Goal: Task Accomplishment & Management: Complete application form

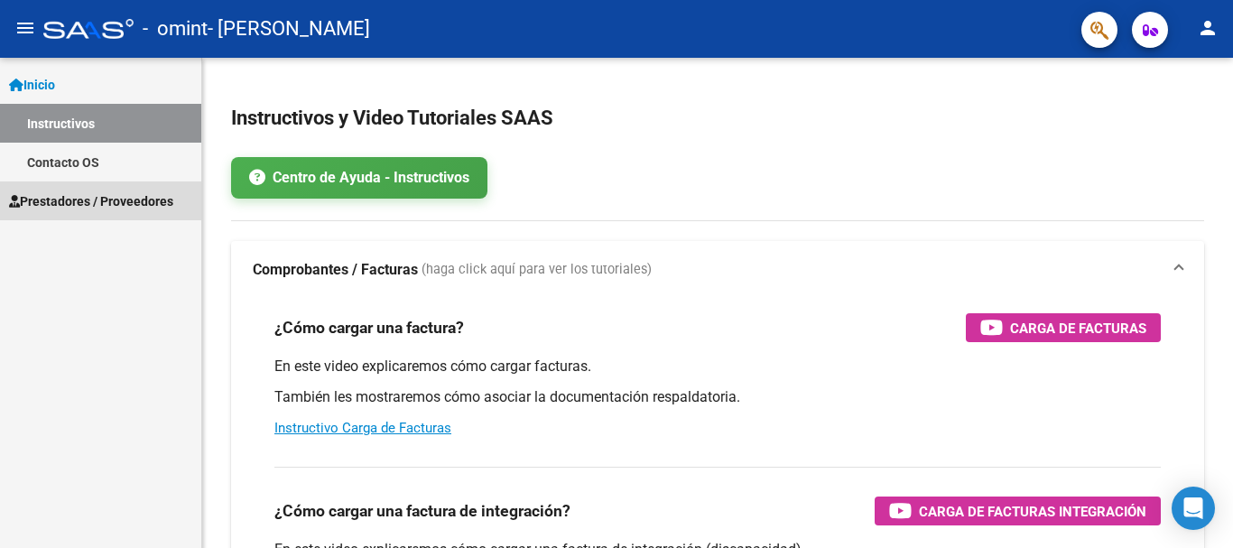
click at [69, 194] on span "Prestadores / Proveedores" at bounding box center [91, 201] width 164 height 20
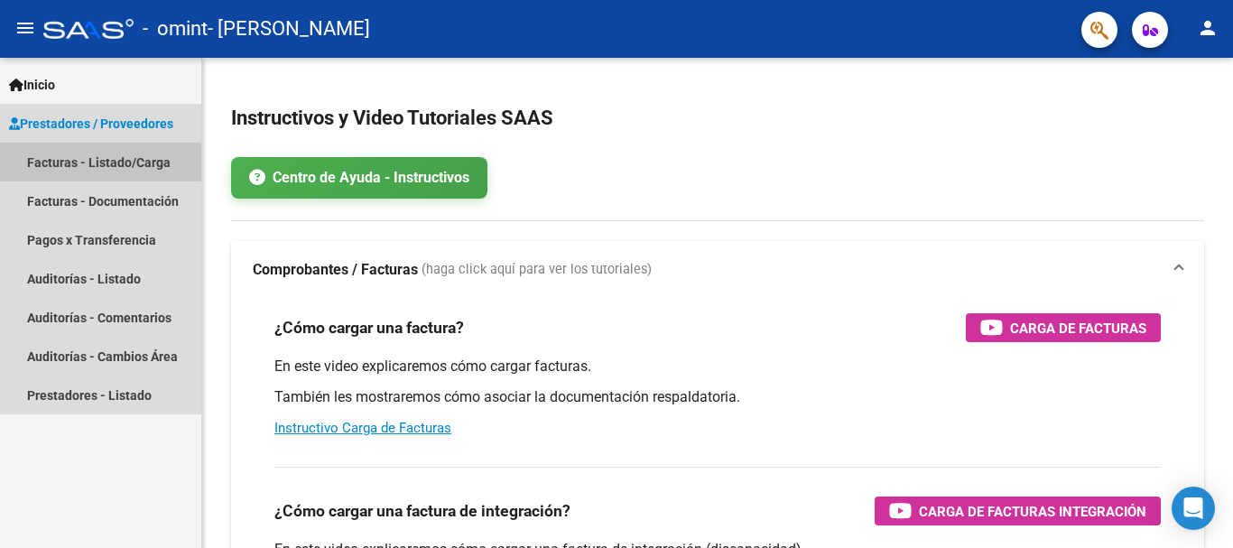
click at [125, 163] on link "Facturas - Listado/Carga" at bounding box center [100, 162] width 201 height 39
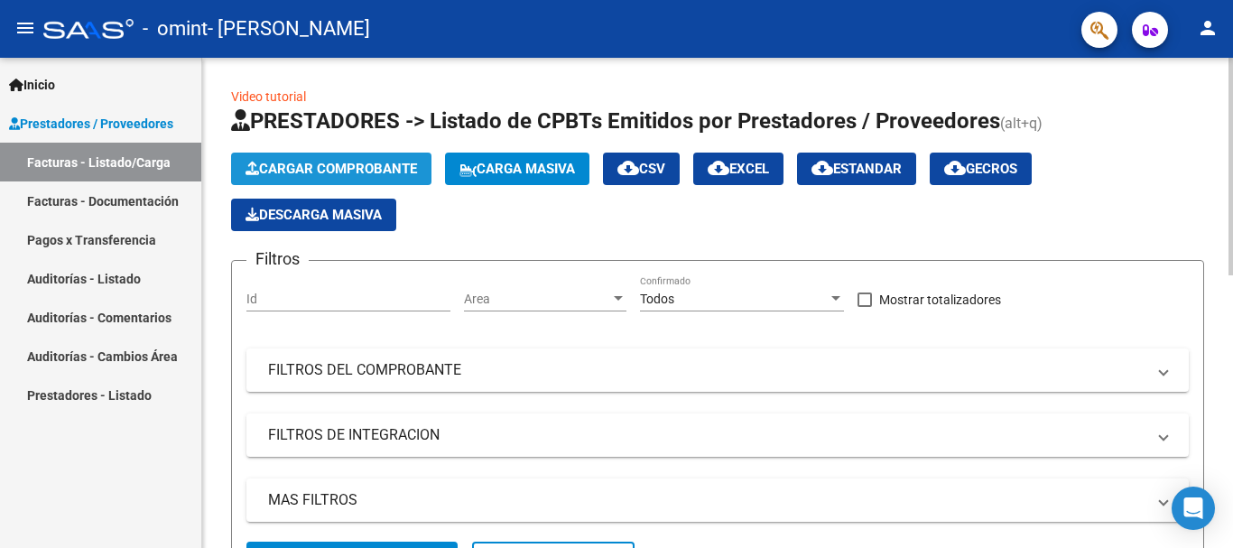
click at [337, 165] on span "Cargar Comprobante" at bounding box center [332, 169] width 172 height 16
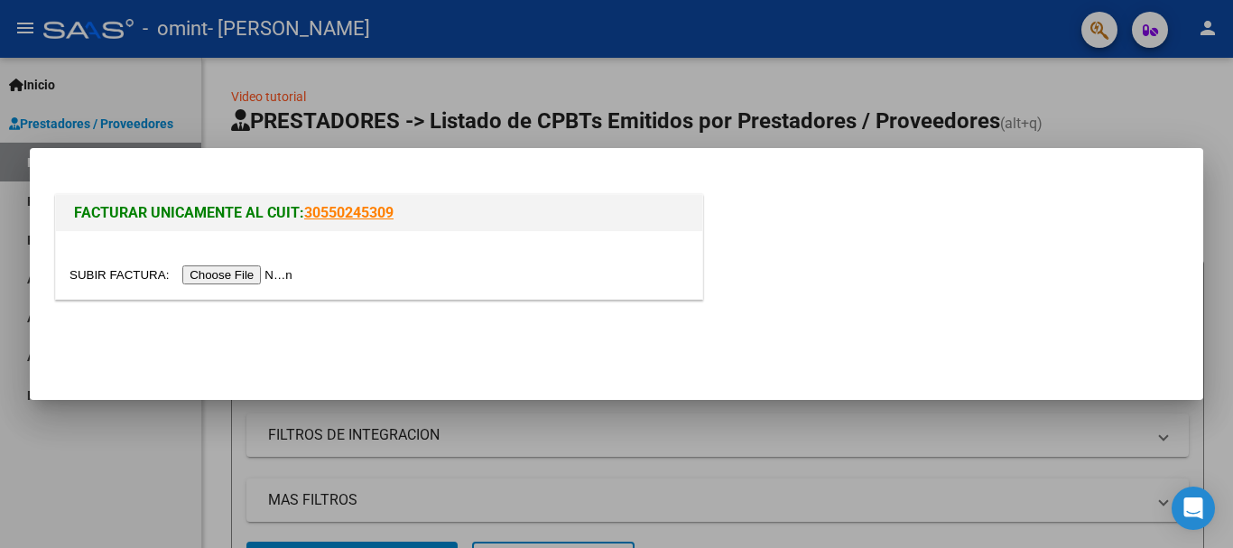
click at [240, 274] on input "file" at bounding box center [184, 274] width 228 height 19
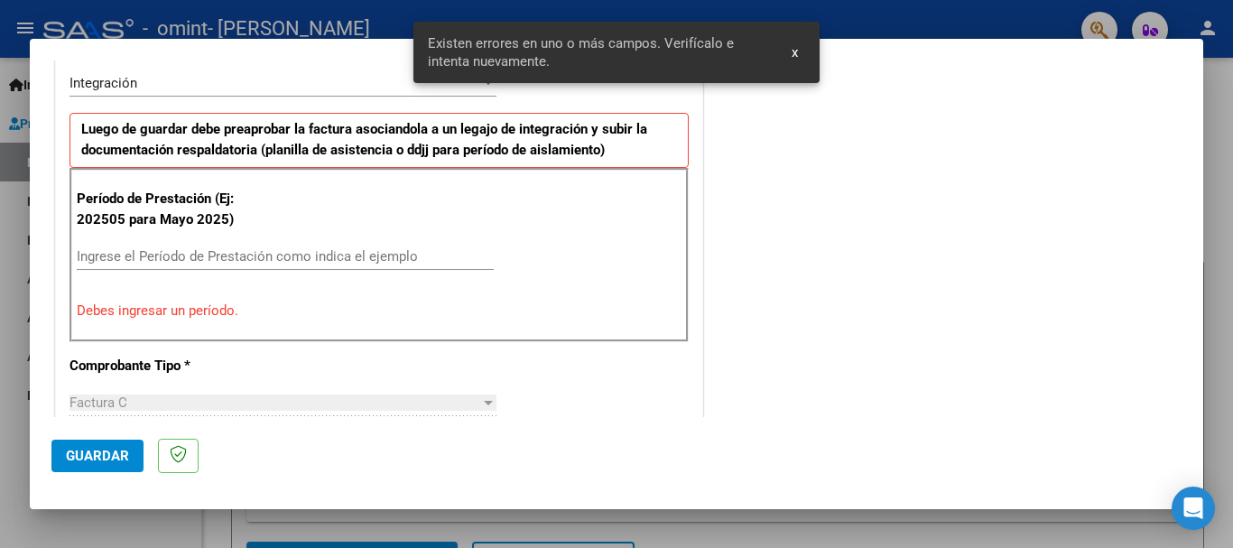
scroll to position [450, 0]
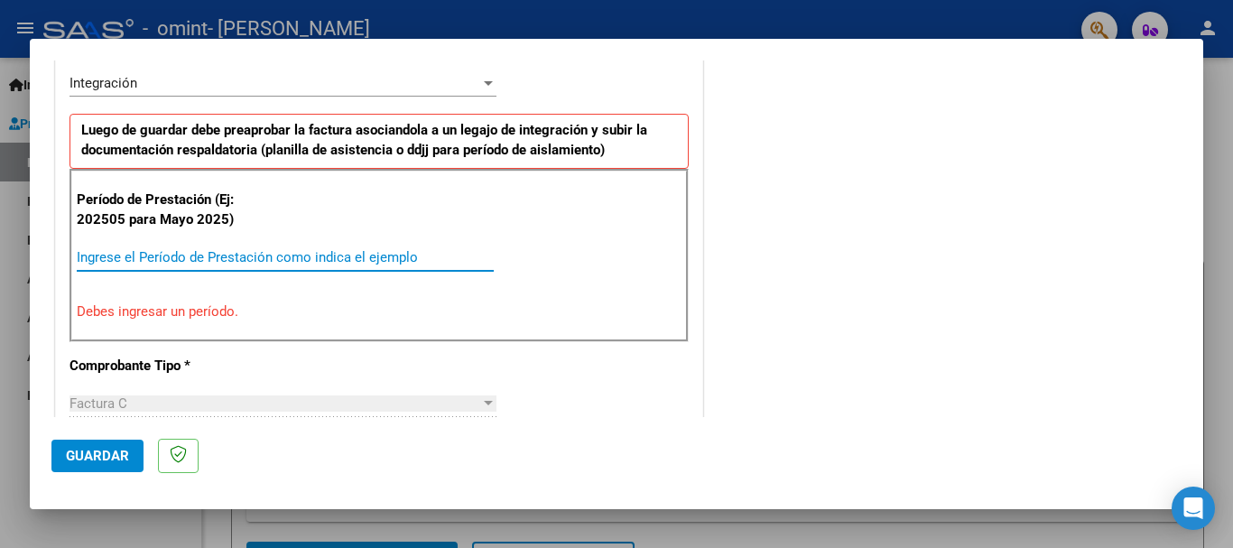
click at [108, 262] on input "Ingrese el Período de Prestación como indica el ejemplo" at bounding box center [285, 257] width 417 height 16
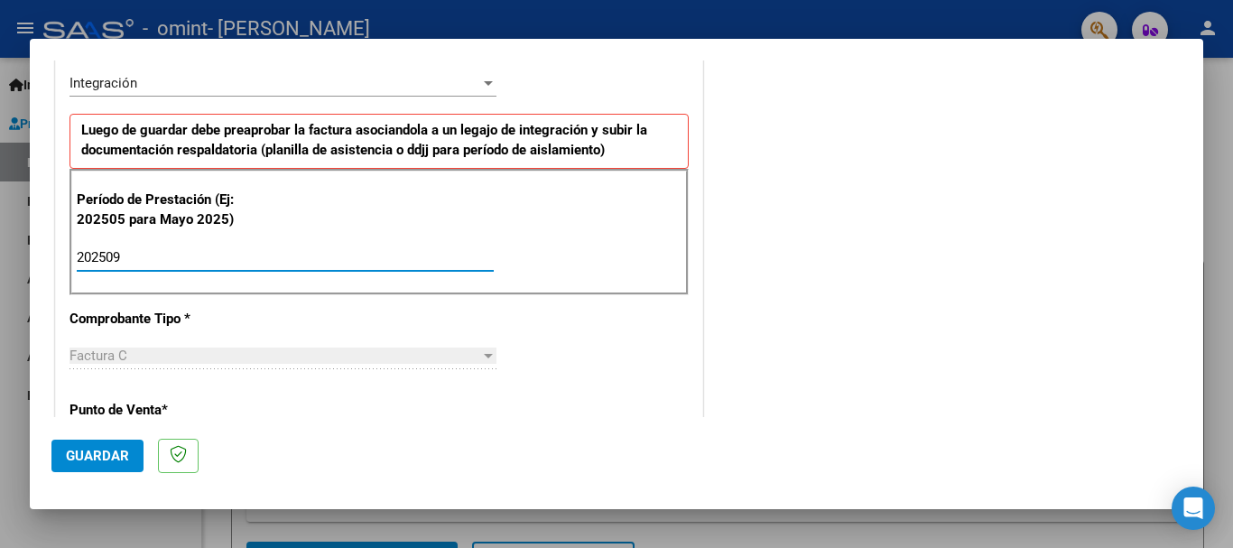
type input "202509"
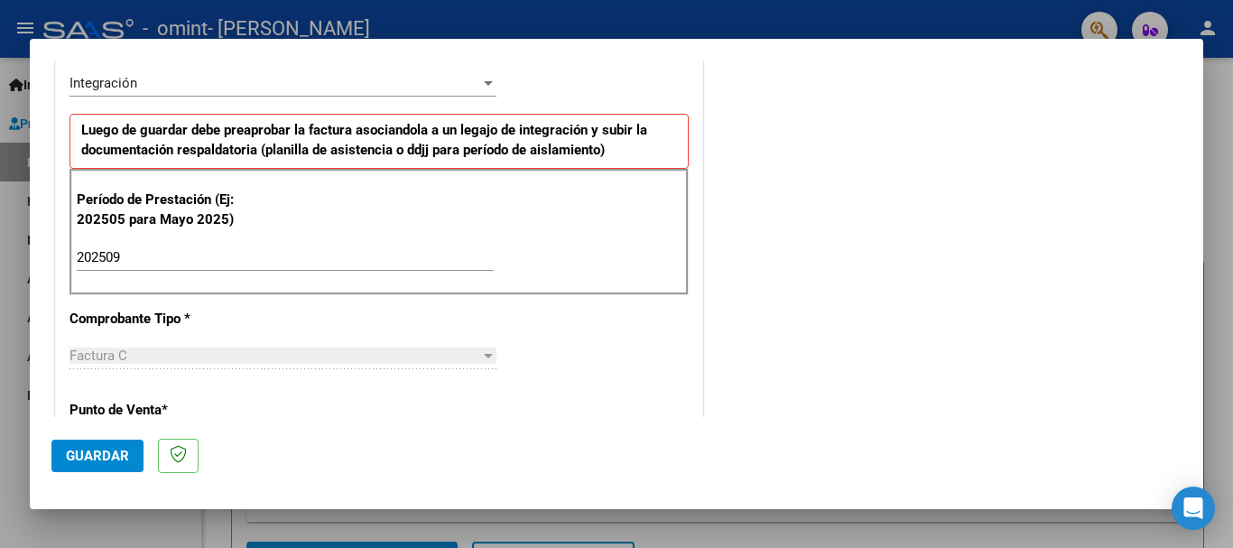
click at [257, 384] on div "Factura C Seleccionar Tipo" at bounding box center [283, 364] width 427 height 44
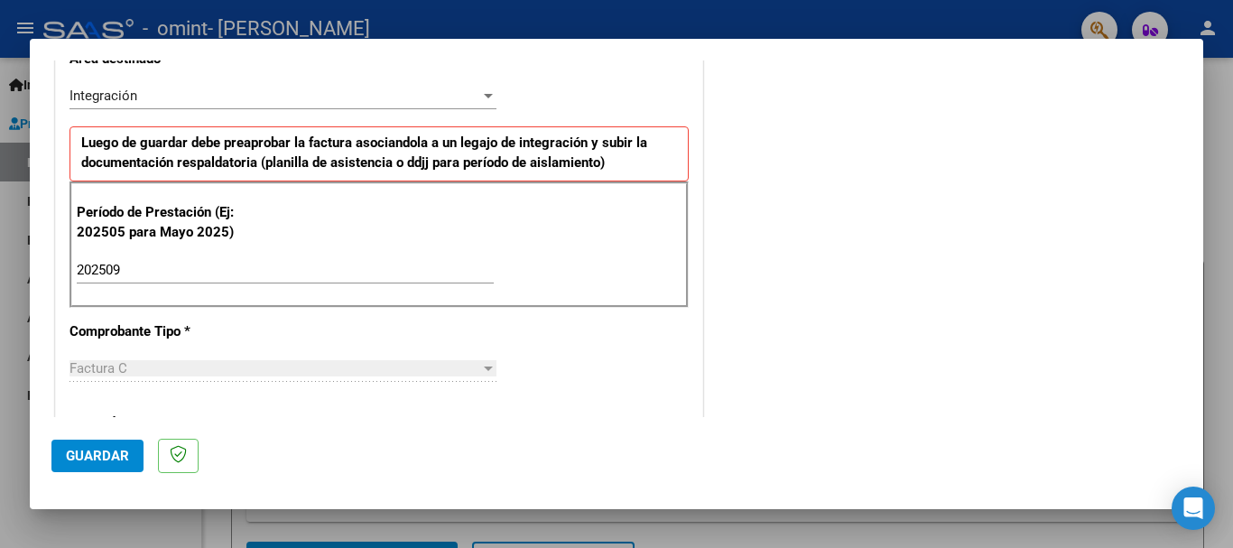
scroll to position [402, 0]
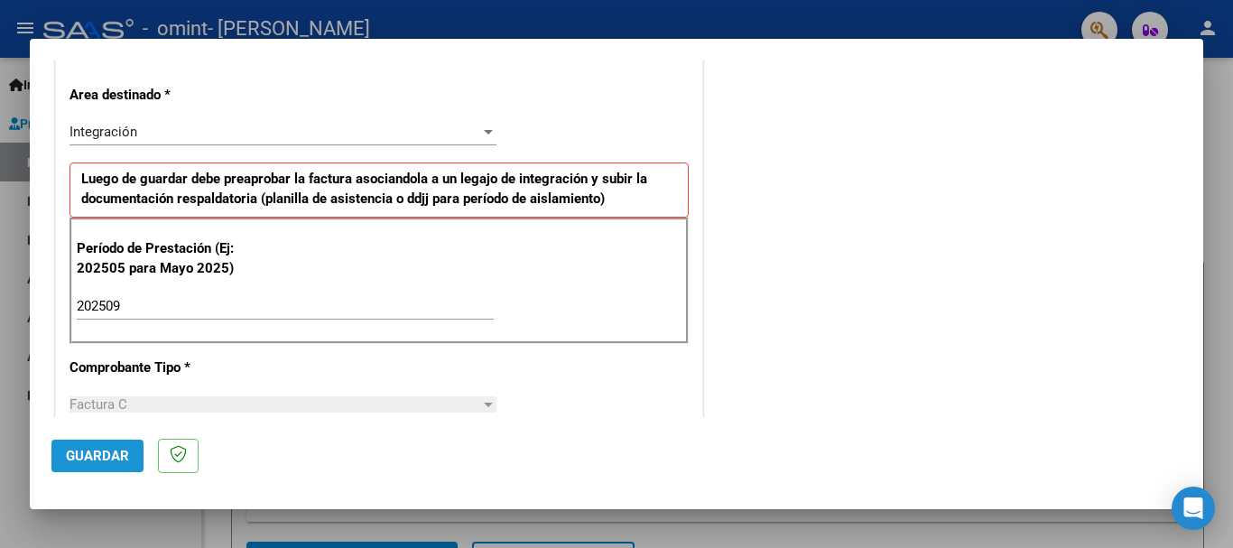
click at [97, 455] on span "Guardar" at bounding box center [97, 456] width 63 height 16
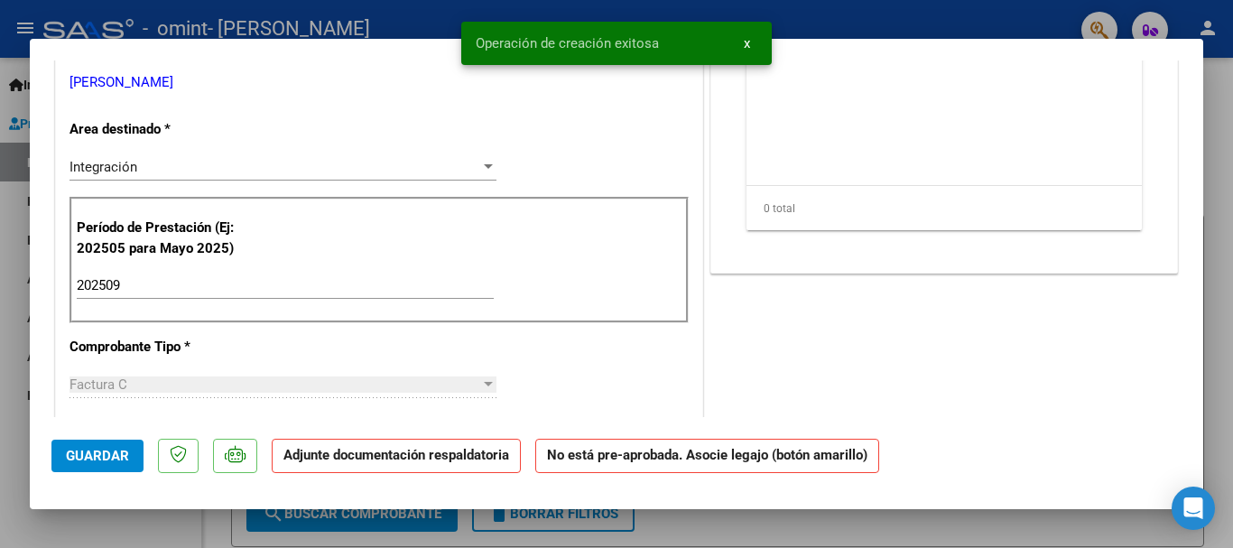
scroll to position [0, 0]
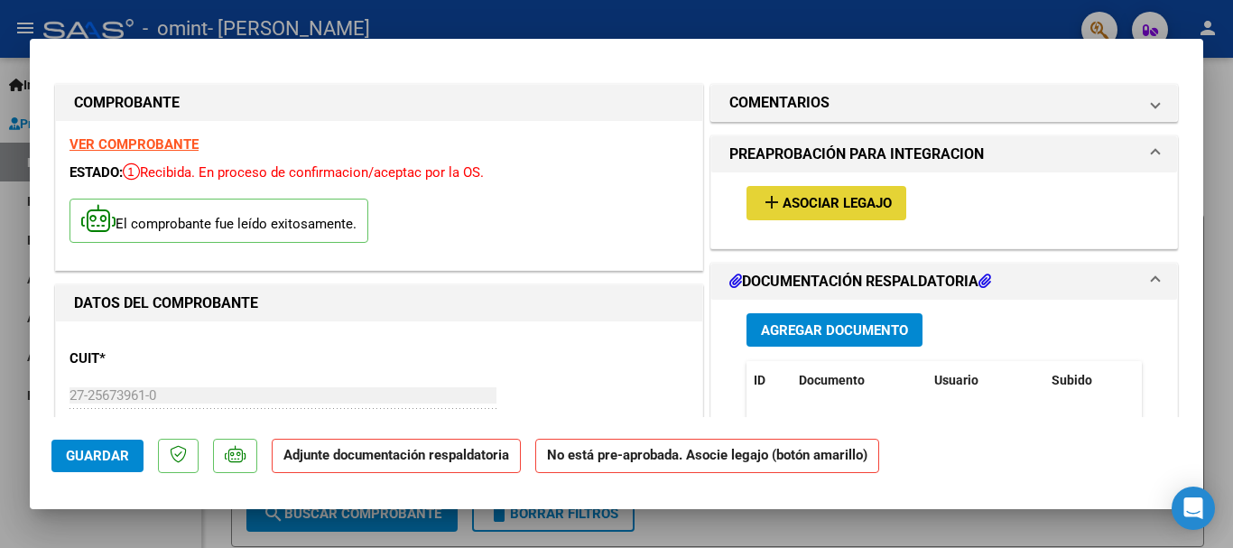
click at [761, 208] on mat-icon "add" at bounding box center [772, 202] width 22 height 22
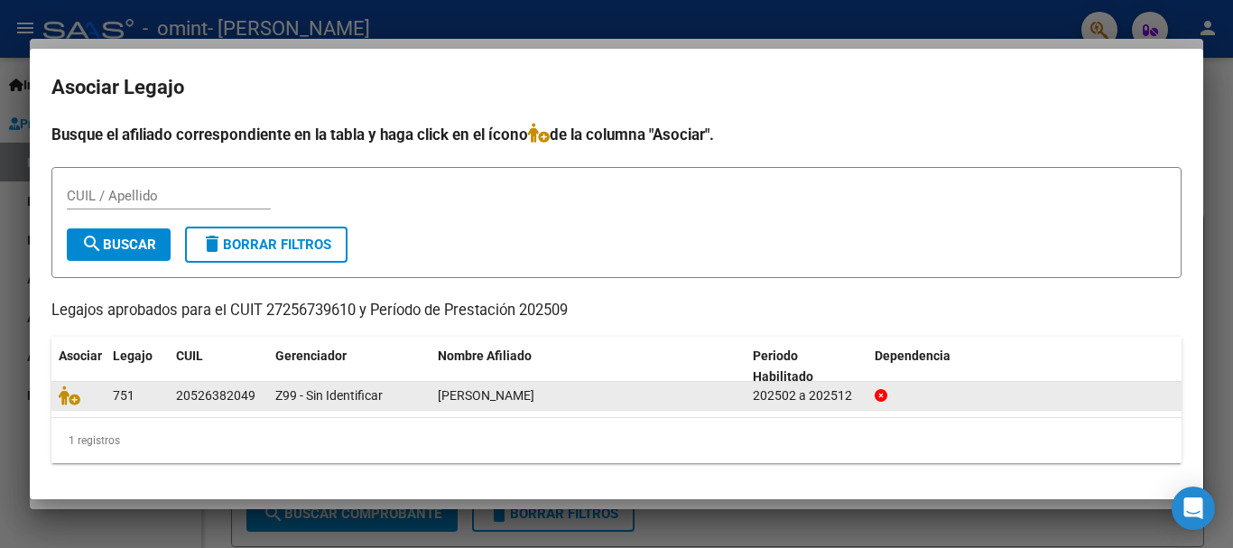
click at [534, 394] on span "[PERSON_NAME]" at bounding box center [486, 395] width 97 height 14
click at [1032, 391] on div at bounding box center [1025, 395] width 301 height 21
click at [70, 395] on icon at bounding box center [70, 395] width 22 height 20
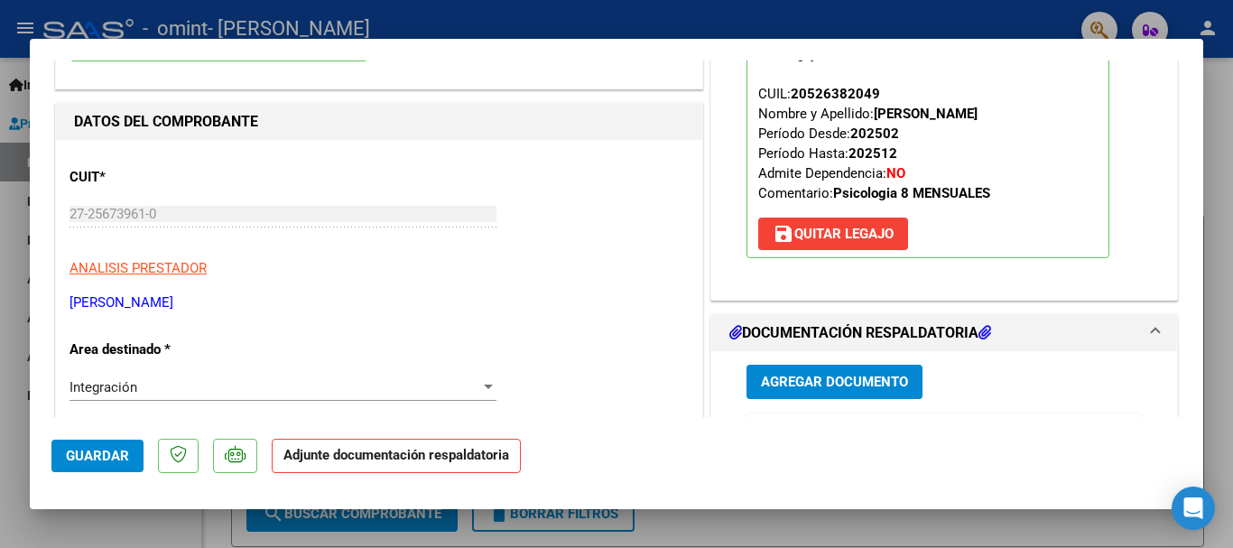
scroll to position [253, 0]
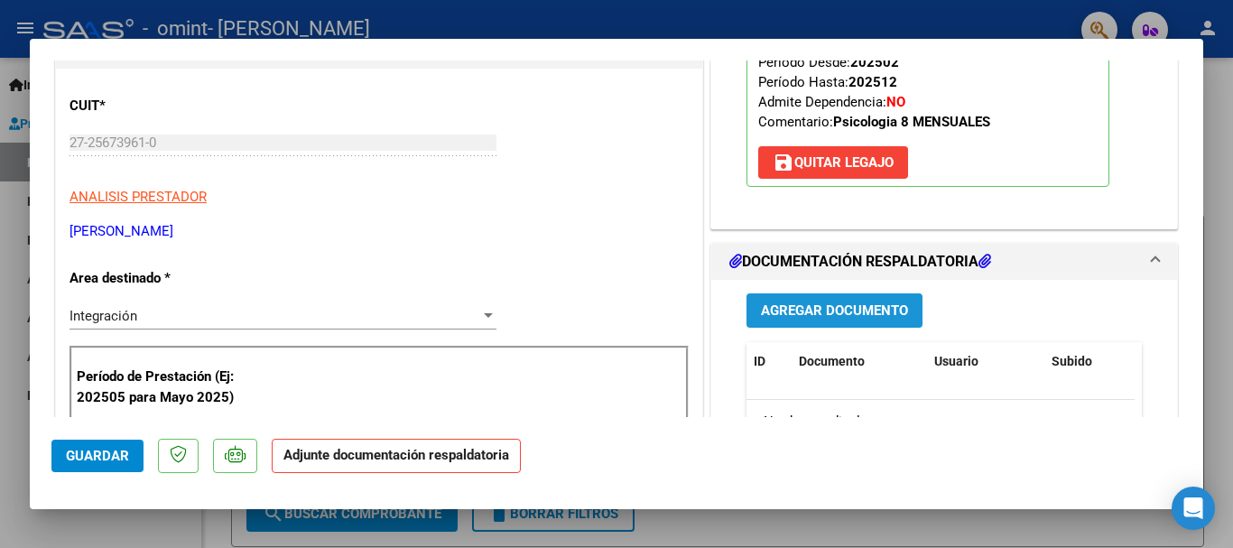
click at [821, 313] on span "Agregar Documento" at bounding box center [834, 311] width 147 height 16
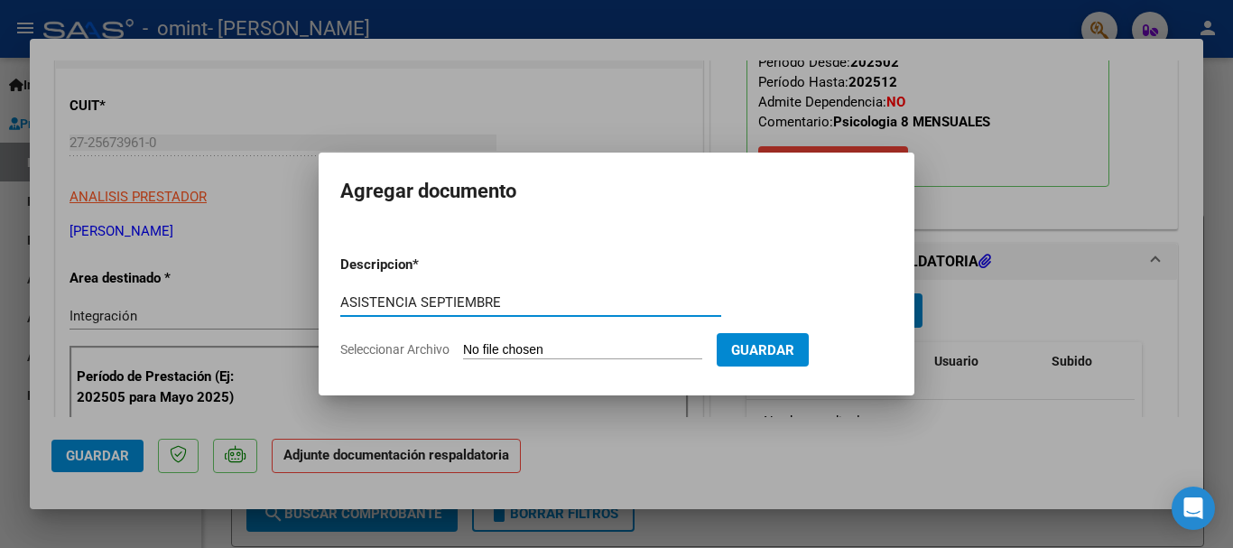
type input "ASISTENCIA SEPTIEMBRE"
click at [385, 348] on span "Seleccionar Archivo" at bounding box center [394, 349] width 109 height 14
click at [463, 348] on input "Seleccionar Archivo" at bounding box center [582, 350] width 239 height 17
type input "C:\fakepath\ASIST SEPT.pdf"
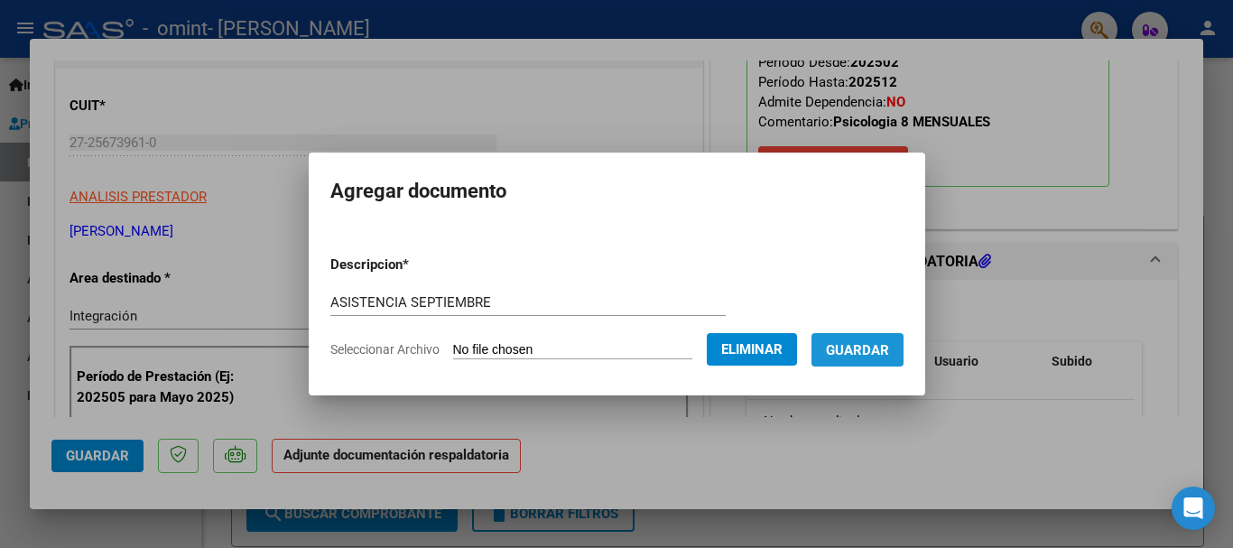
click at [864, 352] on span "Guardar" at bounding box center [857, 350] width 63 height 16
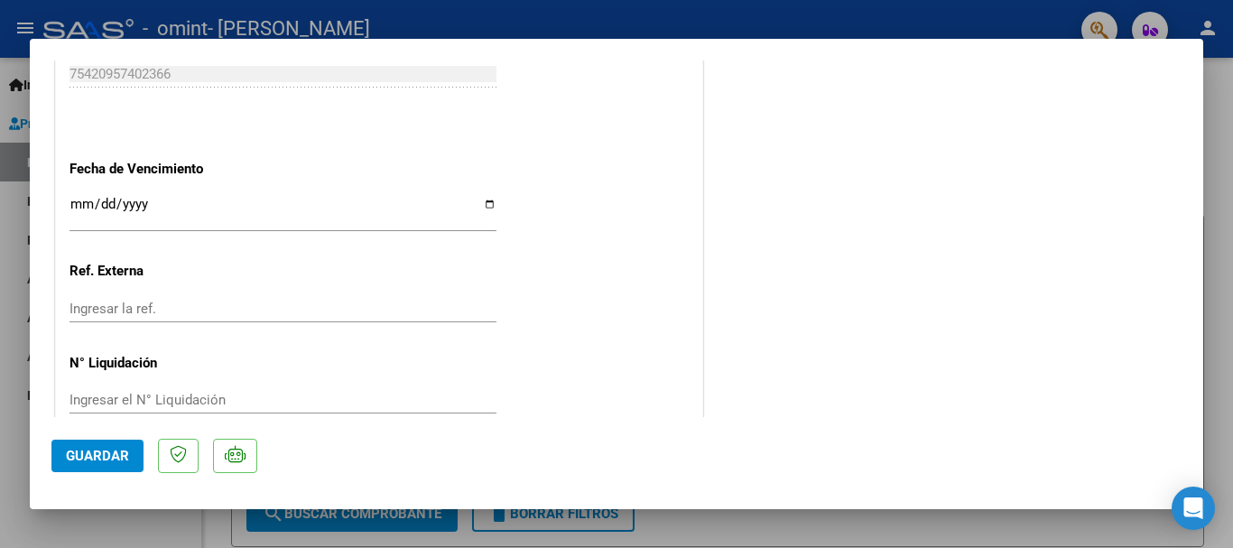
scroll to position [1259, 0]
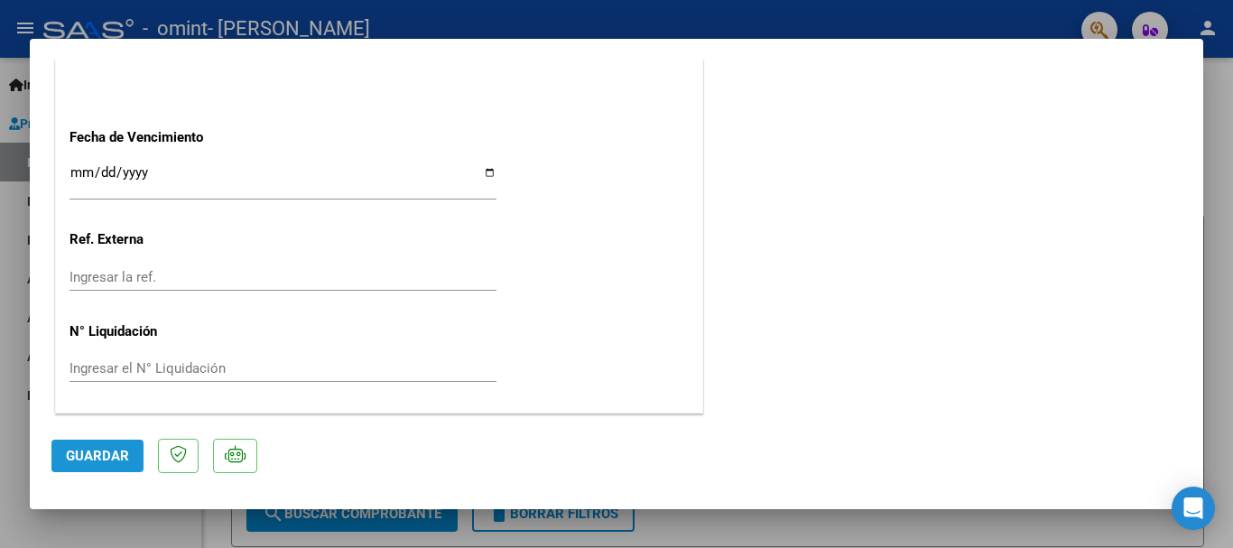
click at [100, 457] on span "Guardar" at bounding box center [97, 456] width 63 height 16
click at [7, 457] on div at bounding box center [616, 274] width 1233 height 548
type input "$ 0,00"
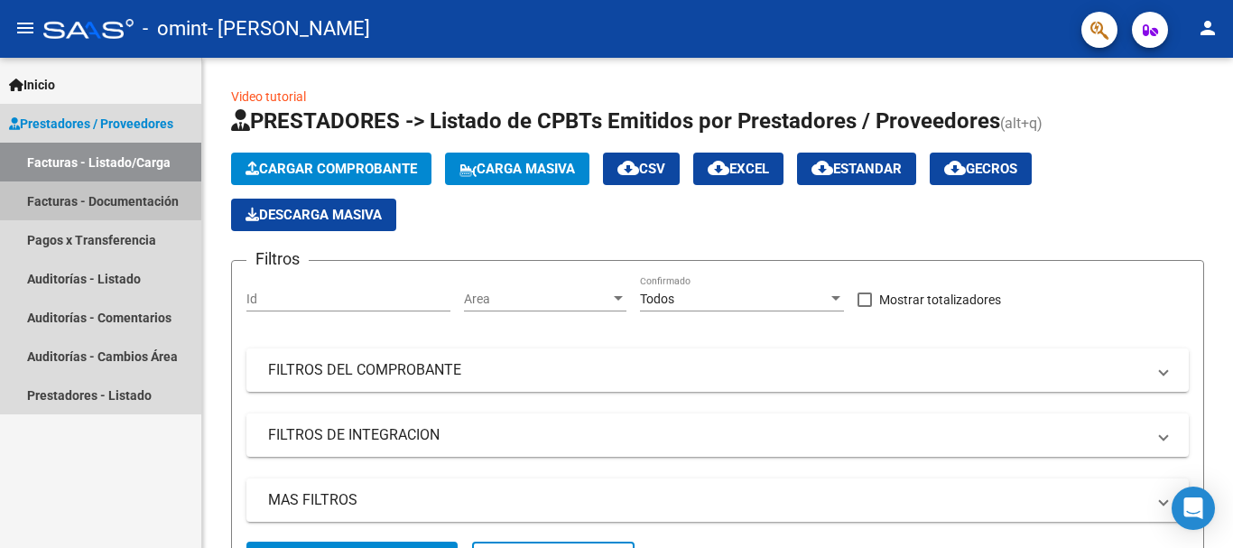
click at [114, 196] on link "Facturas - Documentación" at bounding box center [100, 200] width 201 height 39
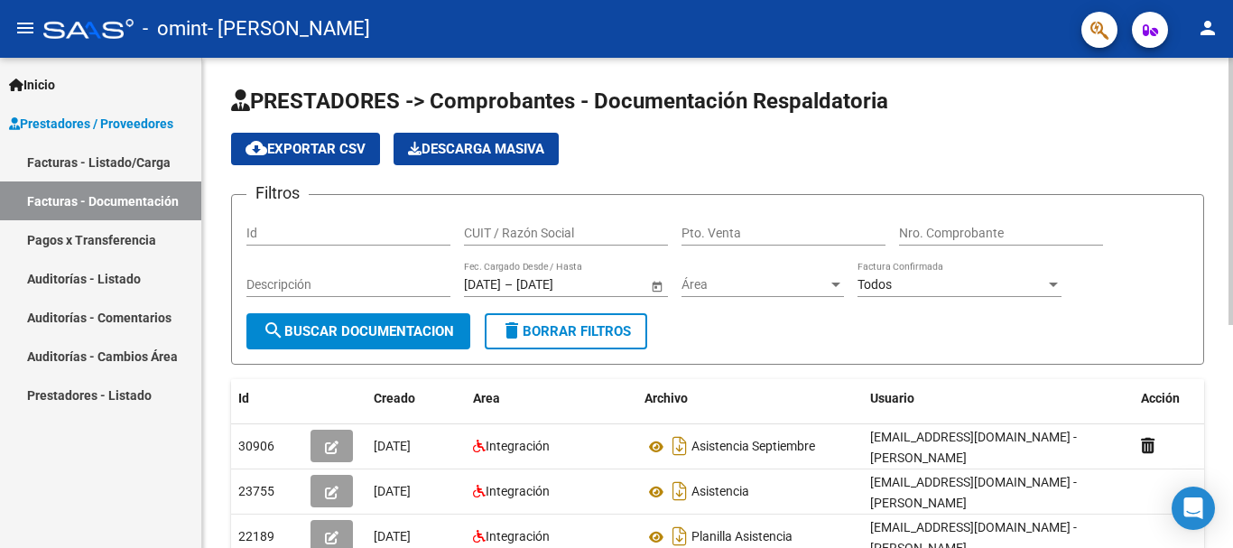
scroll to position [408, 0]
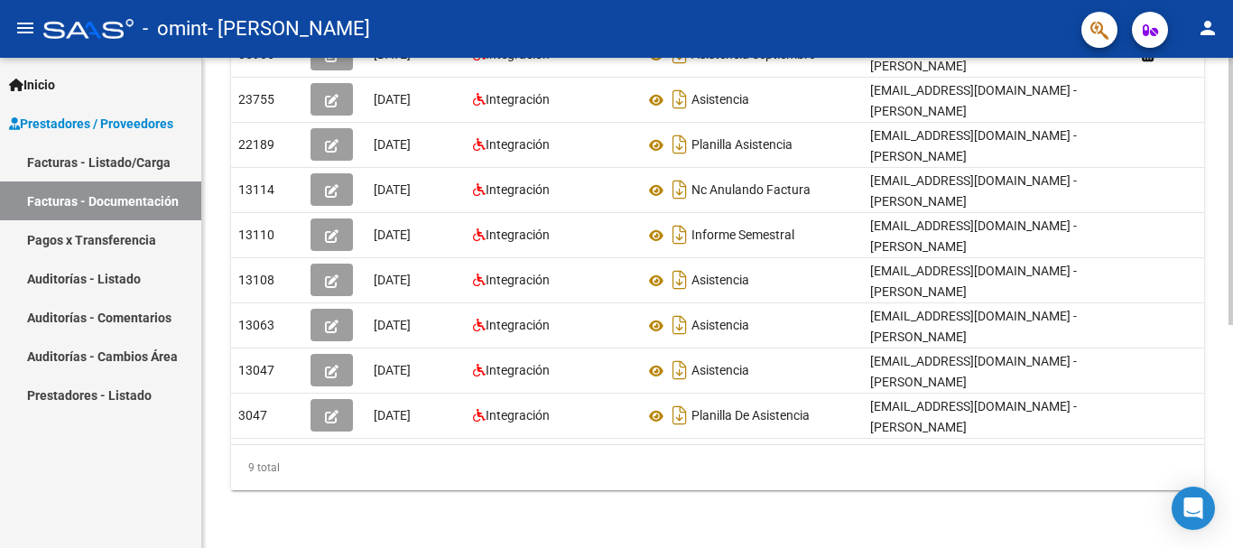
click at [1231, 469] on div at bounding box center [1231, 303] width 5 height 490
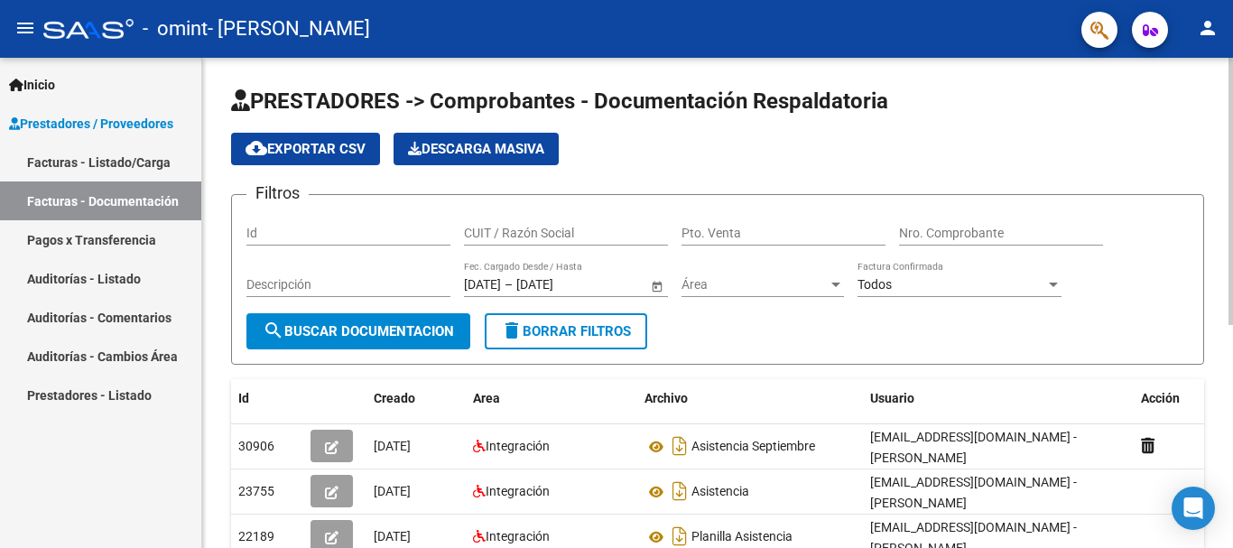
click at [1232, 251] on div at bounding box center [1231, 303] width 5 height 490
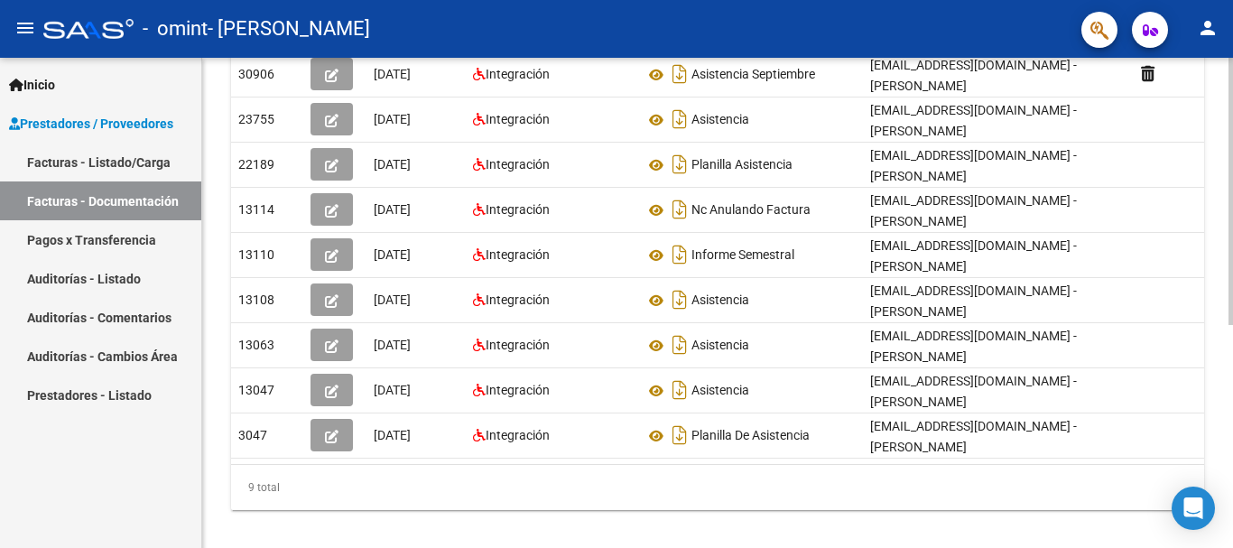
scroll to position [408, 0]
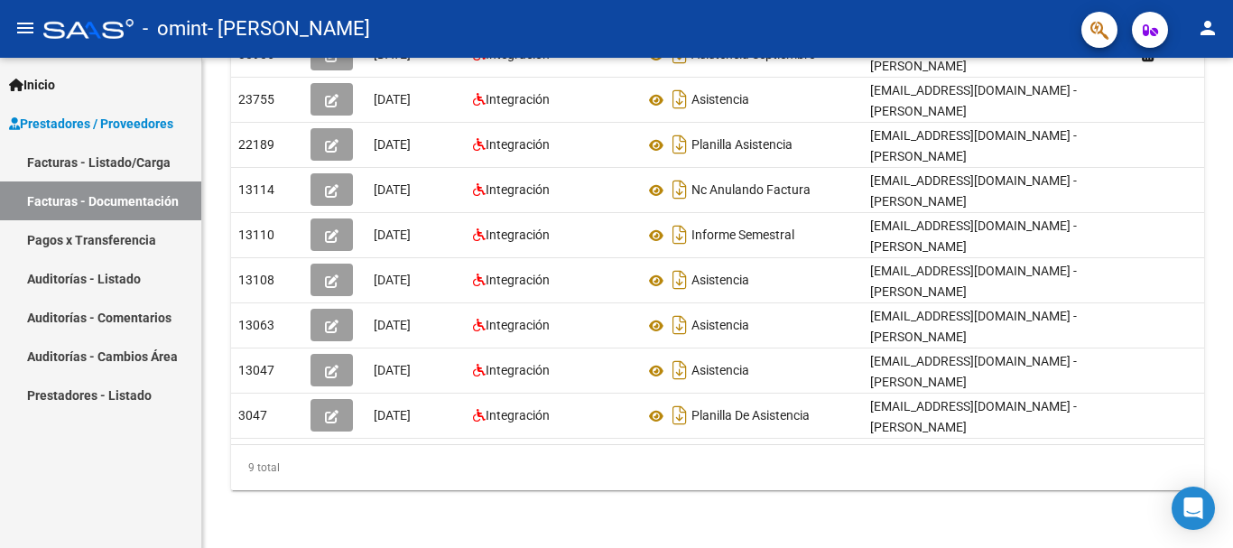
click at [71, 240] on link "Pagos x Transferencia" at bounding box center [100, 239] width 201 height 39
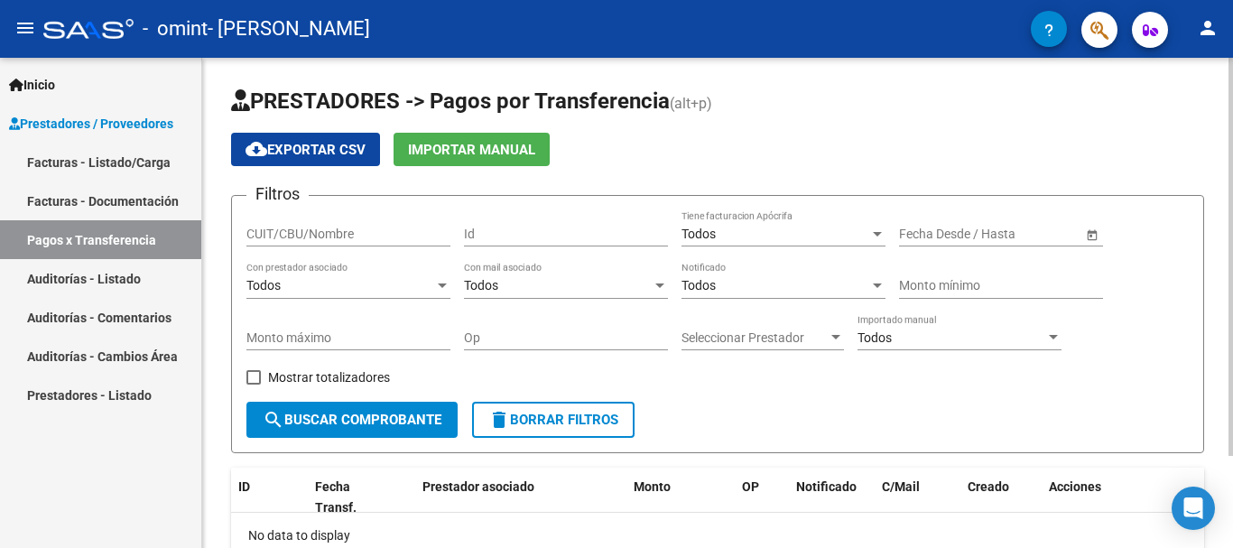
click at [1232, 77] on div at bounding box center [1231, 303] width 5 height 490
